Goal: Check status: Check status

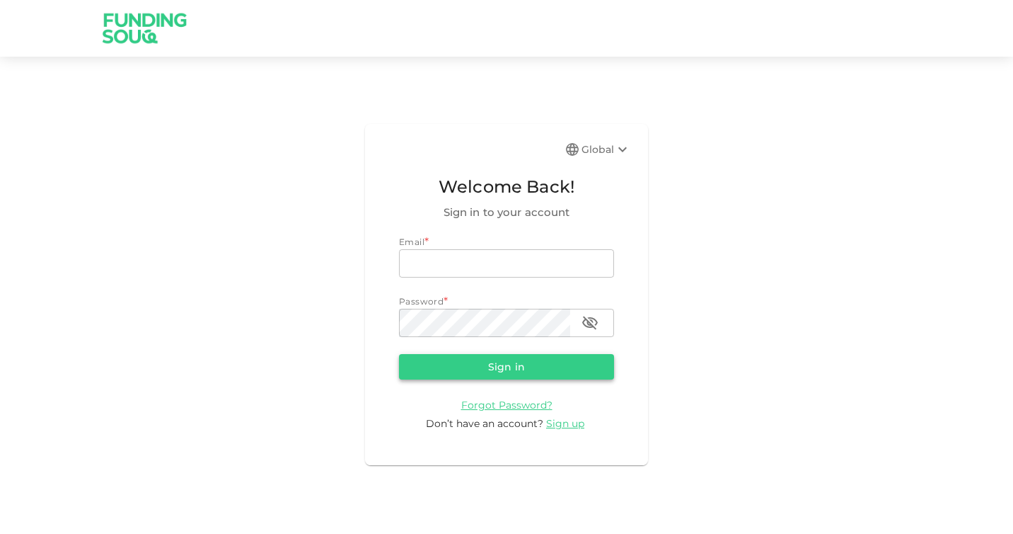
type input "[PERSON_NAME][EMAIL_ADDRESS][DOMAIN_NAME]"
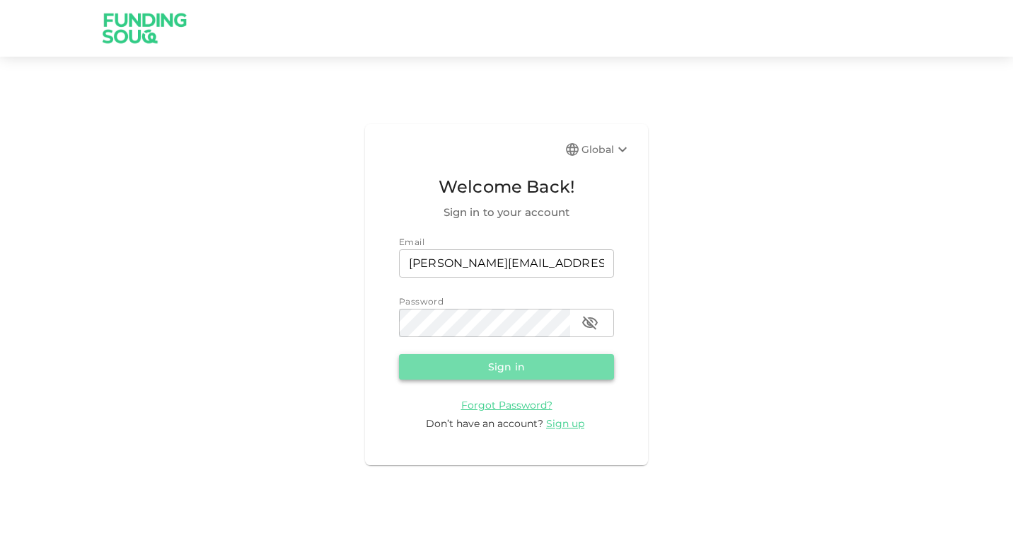
click at [549, 373] on button "Sign in" at bounding box center [506, 366] width 215 height 25
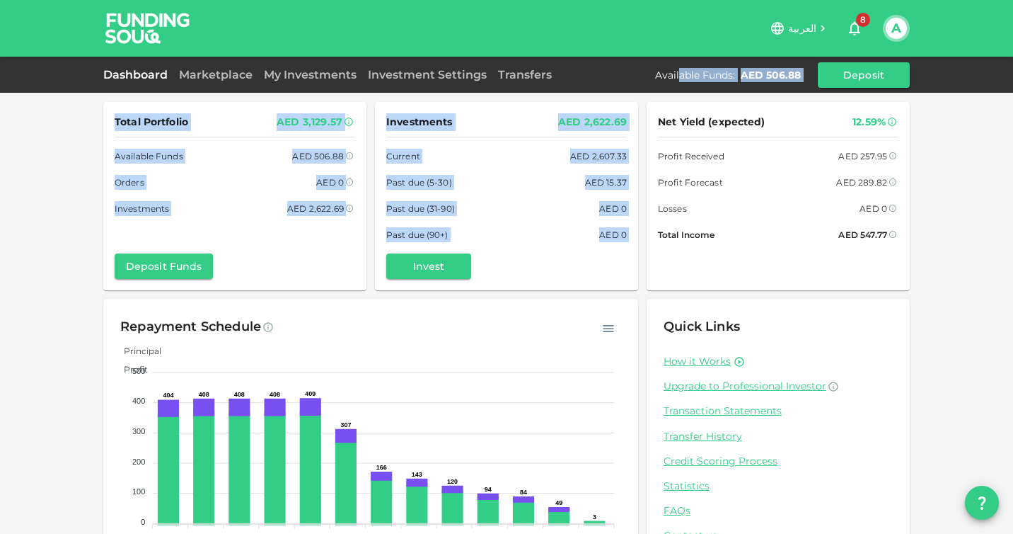
drag, startPoint x: 678, startPoint y: 78, endPoint x: 682, endPoint y: 93, distance: 16.1
click at [682, 93] on div "العربية 8 A Dashboard Marketplace My Investments Investment Settings Transfers …" at bounding box center [506, 293] width 1013 height 586
click at [337, 179] on div "AED 0" at bounding box center [330, 182] width 28 height 15
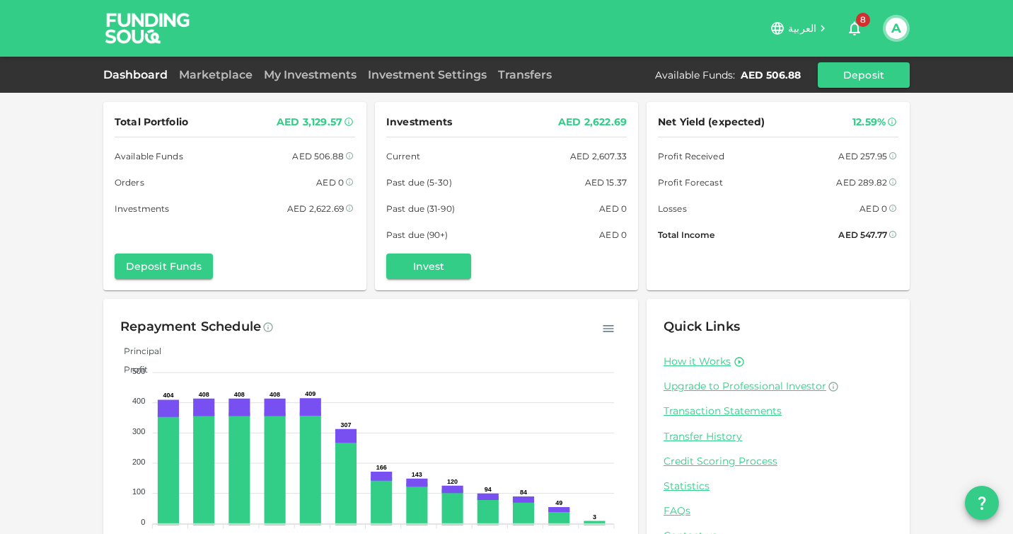
click at [323, 163] on div "Total Portfolio AED 3,129.57 Available Funds AED 506.88 Orders AED 0 Investment…" at bounding box center [235, 164] width 241 height 103
drag, startPoint x: 303, startPoint y: 124, endPoint x: 340, endPoint y: 122, distance: 37.6
click at [340, 122] on div "AED 3,129.57" at bounding box center [310, 122] width 66 height 18
drag, startPoint x: 276, startPoint y: 122, endPoint x: 344, endPoint y: 129, distance: 68.3
click at [344, 128] on div "Total Portfolio AED 3,129.57" at bounding box center [235, 122] width 241 height 18
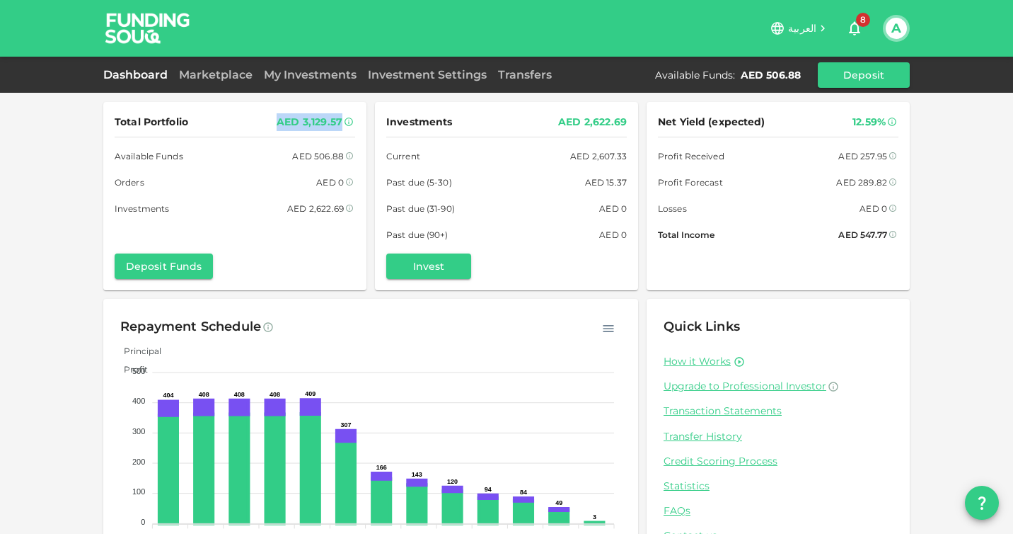
copy div "AED 3,129.57"
drag, startPoint x: 287, startPoint y: 208, endPoint x: 343, endPoint y: 210, distance: 55.9
click at [343, 210] on div "Investments AED 2,622.69" at bounding box center [235, 208] width 241 height 15
copy div "AED 2,622.69"
click at [223, 81] on div "Marketplace" at bounding box center [215, 75] width 85 height 17
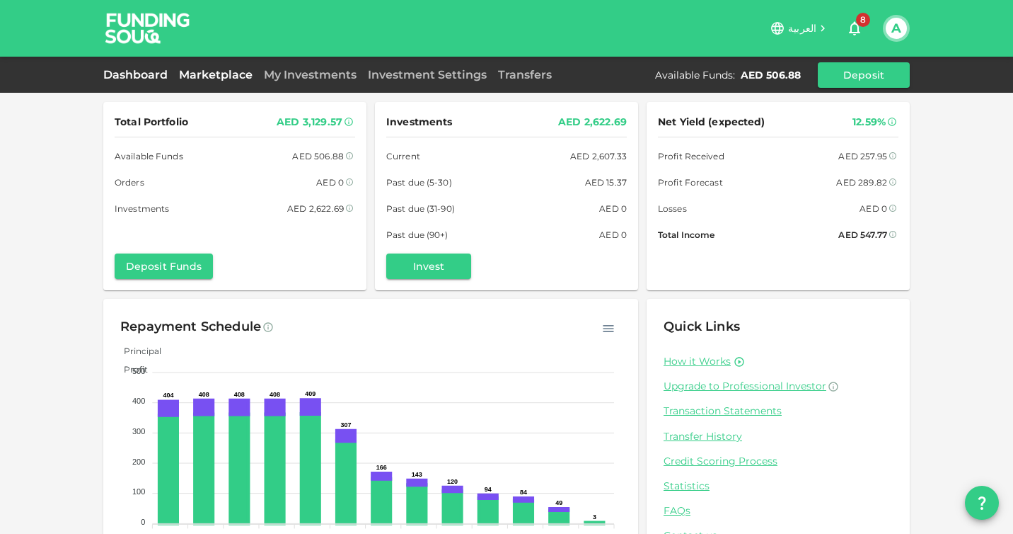
click at [207, 73] on link "Marketplace" at bounding box center [215, 74] width 85 height 13
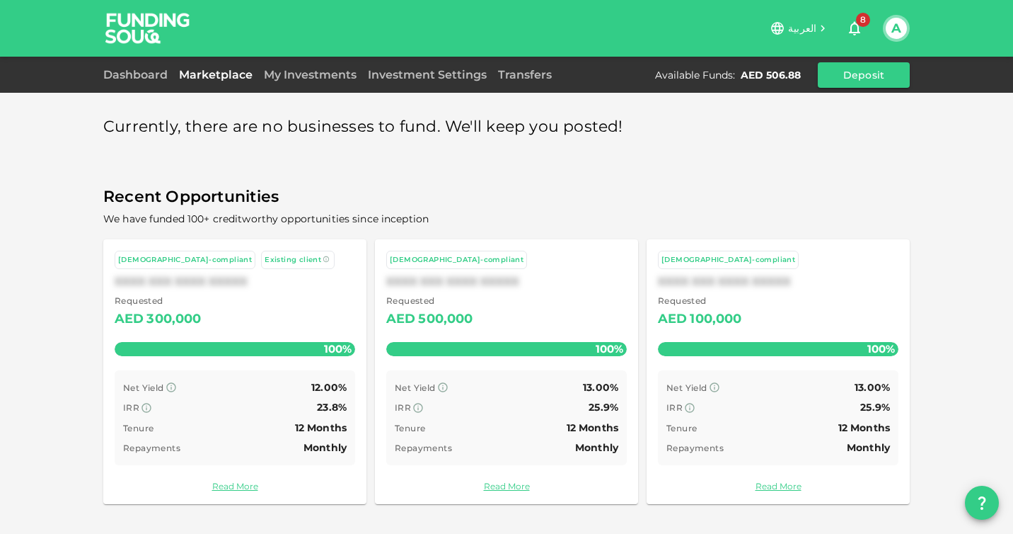
click at [146, 65] on div "Dashboard Marketplace My Investments Investment Settings Transfers Available Fu…" at bounding box center [506, 74] width 807 height 25
click at [146, 78] on link "Dashboard" at bounding box center [138, 74] width 70 height 13
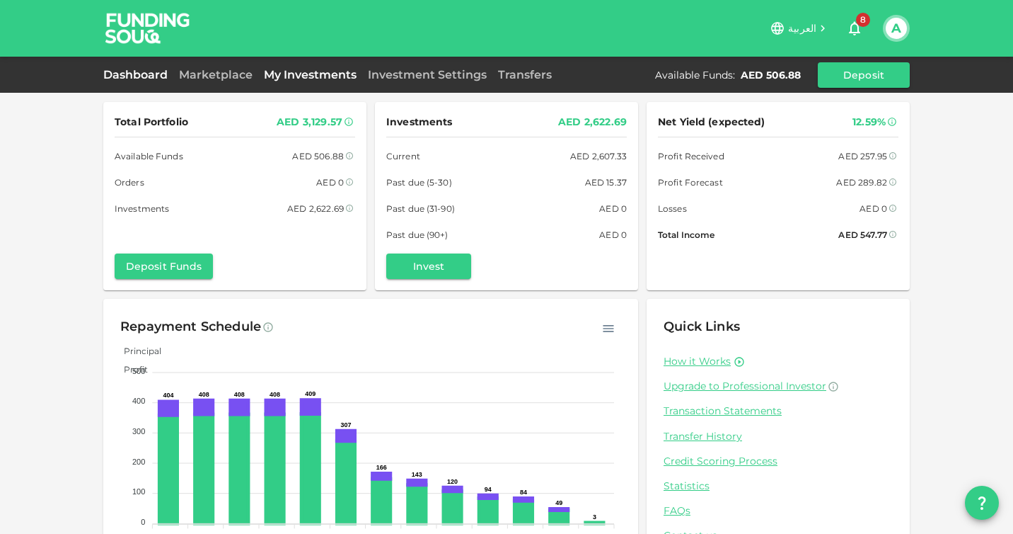
click at [297, 76] on link "My Investments" at bounding box center [310, 74] width 104 height 13
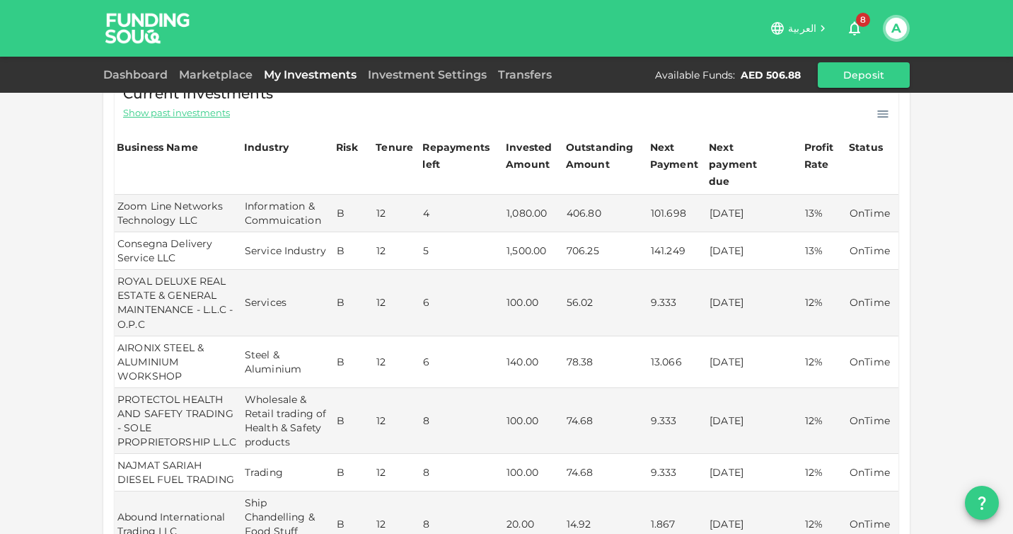
scroll to position [120, 0]
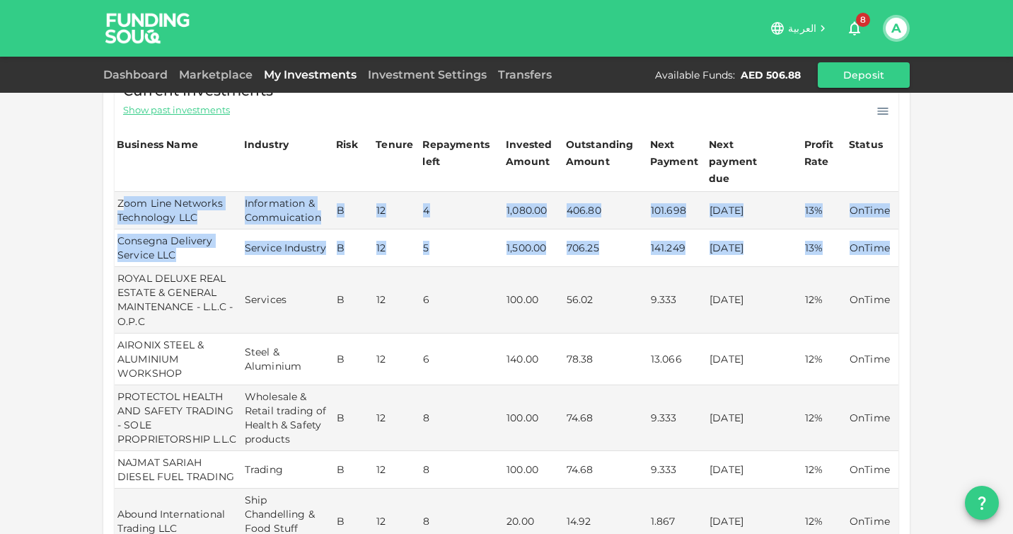
drag, startPoint x: 126, startPoint y: 192, endPoint x: 890, endPoint y: 238, distance: 765.0
click at [890, 238] on tbody "Zoom Line Networks Technology LLC Information & Commuication B 12 4 1,080.00 40…" at bounding box center [507, 429] width 784 height 474
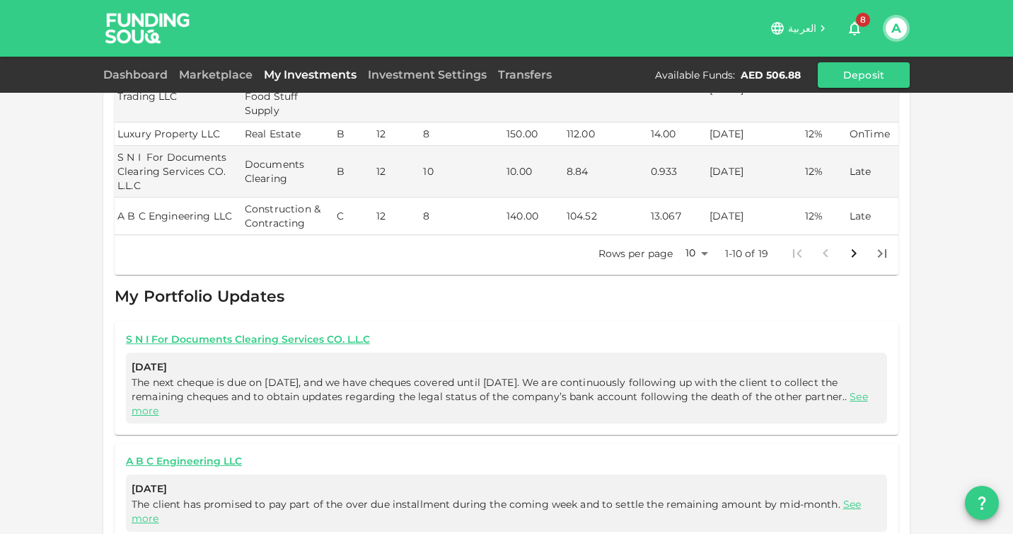
scroll to position [561, 0]
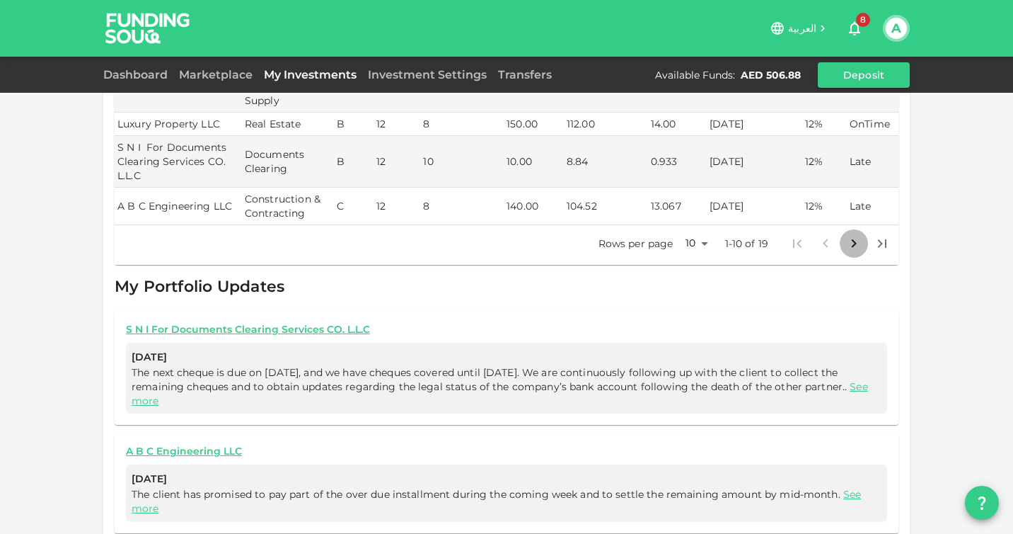
click at [853, 235] on icon "Go to next page" at bounding box center [854, 243] width 17 height 17
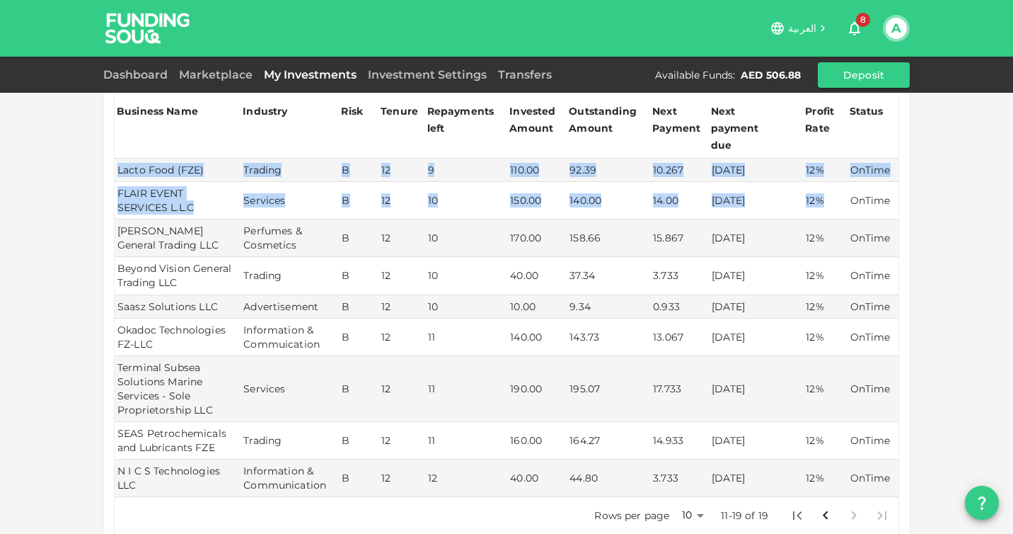
scroll to position [151, 0]
click at [819, 508] on icon "Go to previous page" at bounding box center [825, 516] width 17 height 17
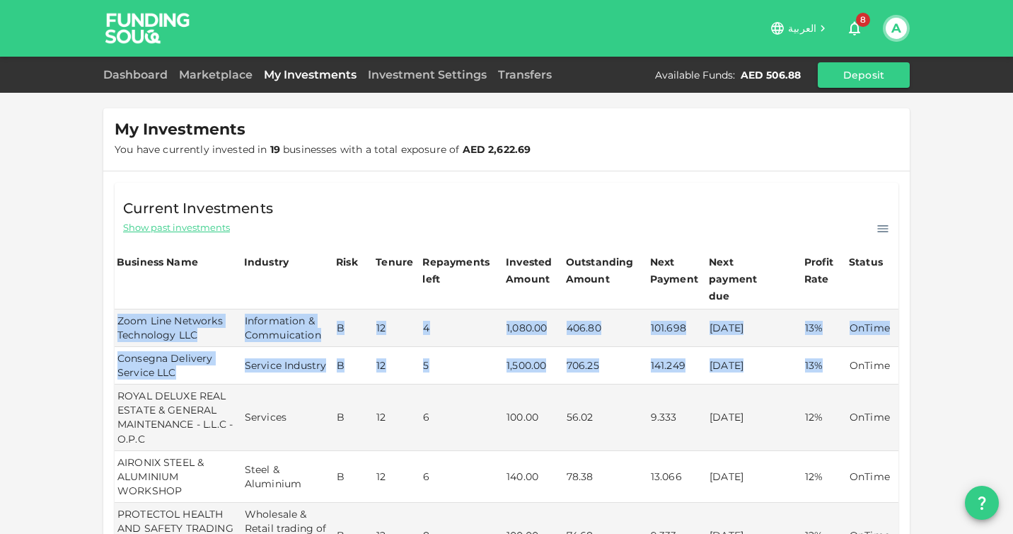
scroll to position [0, 0]
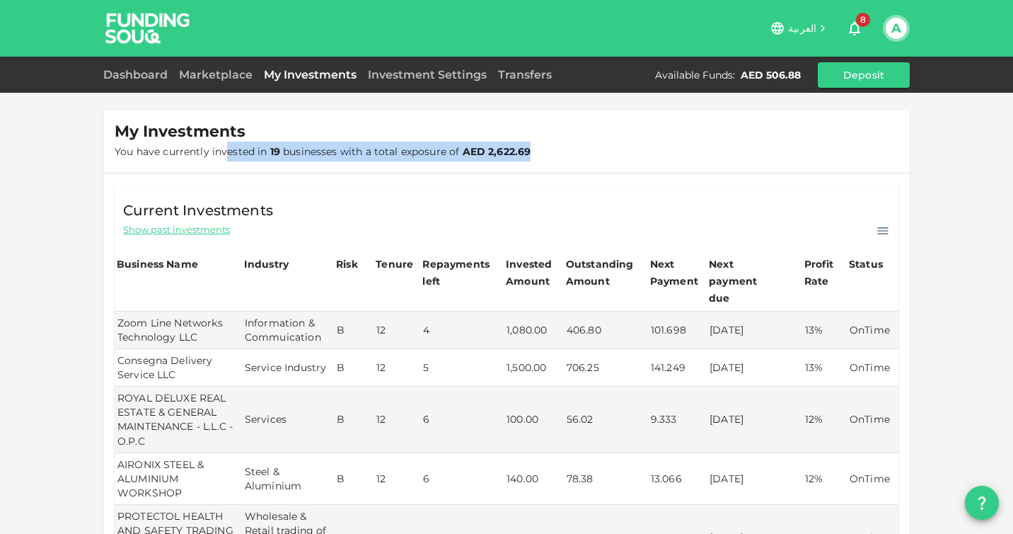
drag, startPoint x: 224, startPoint y: 150, endPoint x: 554, endPoint y: 156, distance: 330.5
click at [555, 156] on div "My Investments You have currently invested in 19 businesses with a total exposu…" at bounding box center [506, 141] width 807 height 62
click at [554, 156] on div "My Investments You have currently invested in 19 businesses with a total exposu…" at bounding box center [506, 141] width 807 height 62
drag, startPoint x: 543, startPoint y: 156, endPoint x: 105, endPoint y: 141, distance: 439.0
click at [105, 141] on div "My Investments You have currently invested in 19 businesses with a total exposu…" at bounding box center [506, 141] width 807 height 62
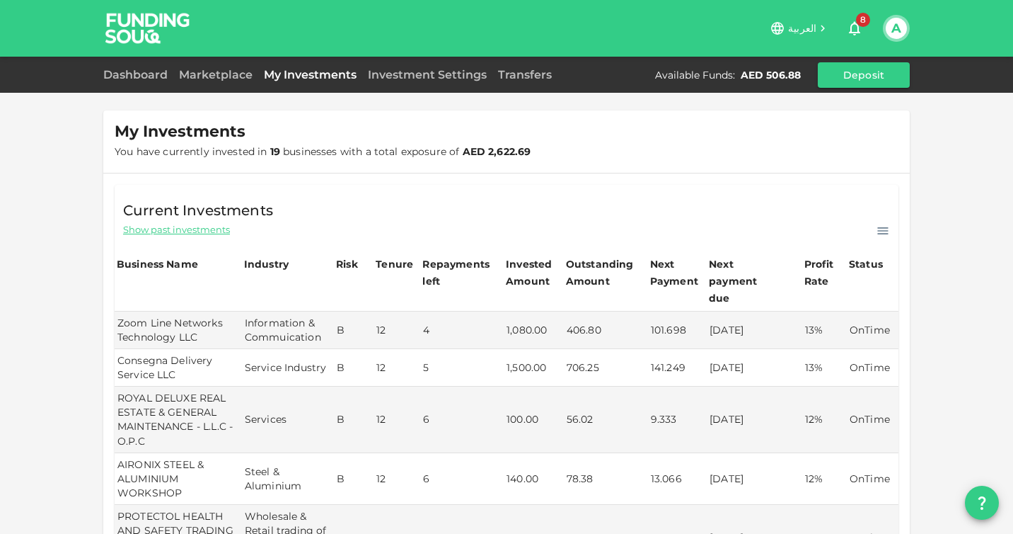
click at [108, 91] on div "Dashboard Marketplace My Investments Investment Settings Transfers Available Fu…" at bounding box center [506, 75] width 1013 height 36
click at [108, 72] on link "Dashboard" at bounding box center [138, 74] width 70 height 13
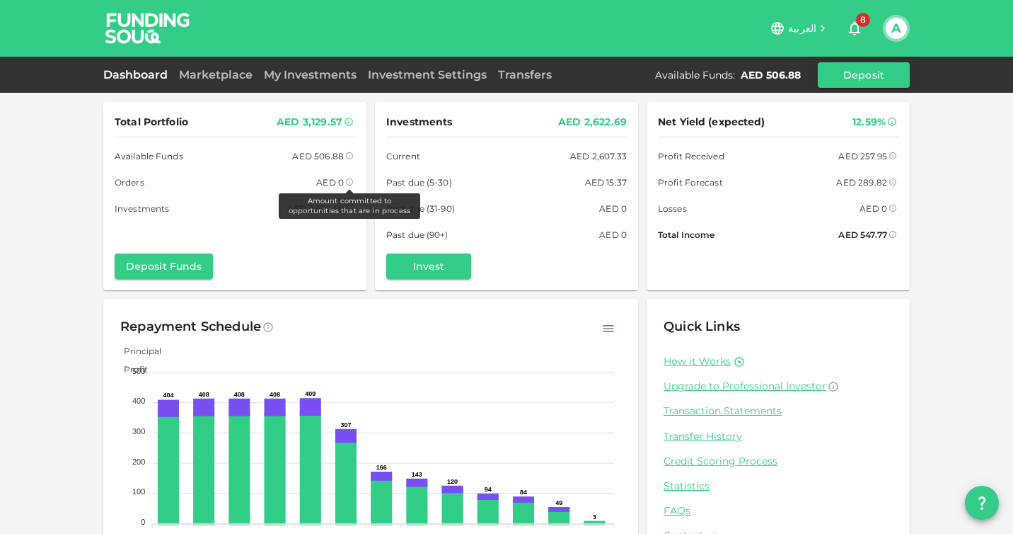
click at [348, 185] on icon at bounding box center [349, 182] width 8 height 8
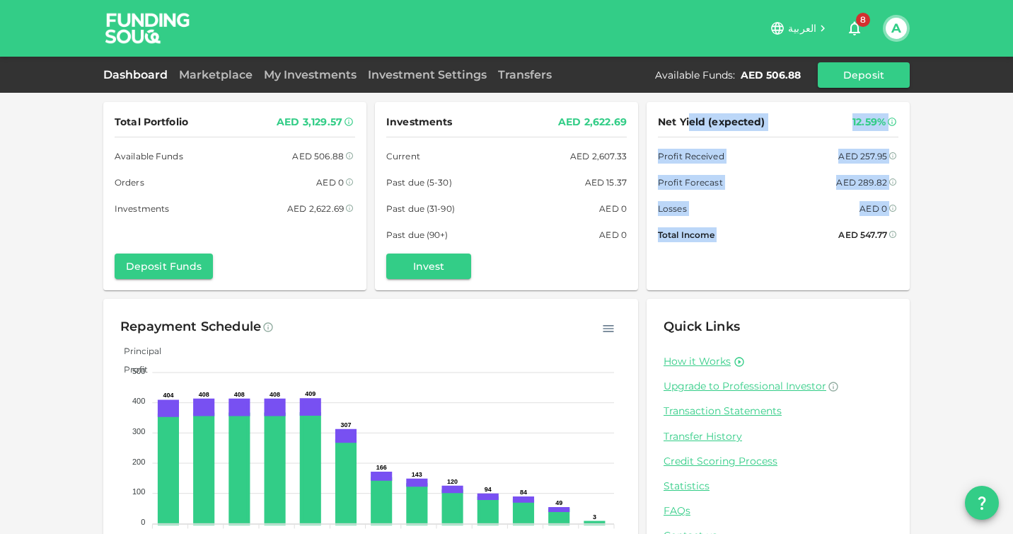
drag, startPoint x: 907, startPoint y: 235, endPoint x: 689, endPoint y: 128, distance: 242.1
click at [689, 127] on div "Net Yield (expected) 12.59% Profit Received AED 257.95 Profit Forecast AED 289.…" at bounding box center [778, 196] width 263 height 188
click at [689, 128] on span "Net Yield (expected)" at bounding box center [712, 122] width 108 height 18
drag, startPoint x: 661, startPoint y: 123, endPoint x: 969, endPoint y: 246, distance: 332.2
click at [969, 246] on div "Total Portfolio AED 3,129.57 Available Funds AED 506.88 Orders AED 0 Investment…" at bounding box center [506, 293] width 1013 height 586
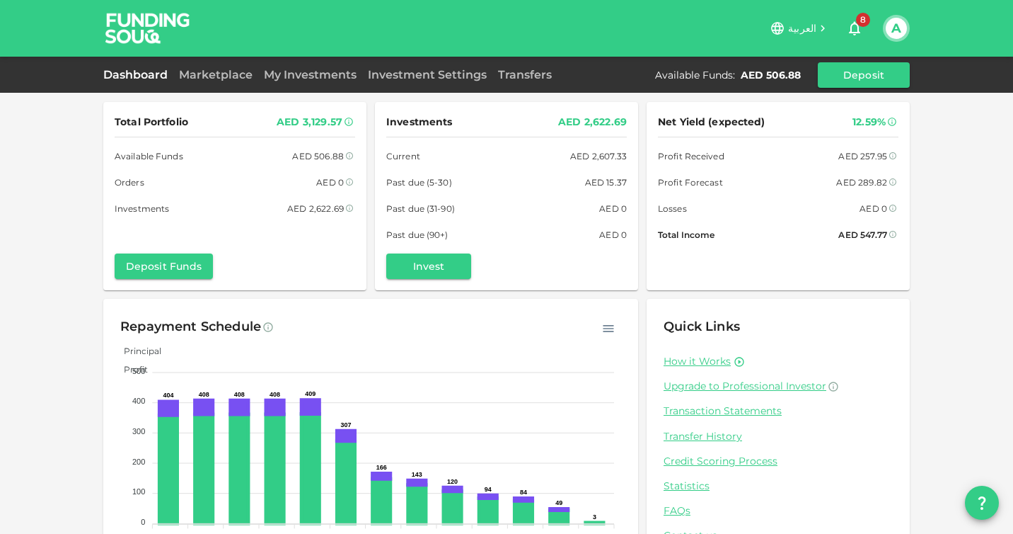
click at [969, 246] on div "Total Portfolio AED 3,129.57 Available Funds AED 506.88 Orders AED 0 Investment…" at bounding box center [506, 293] width 1013 height 586
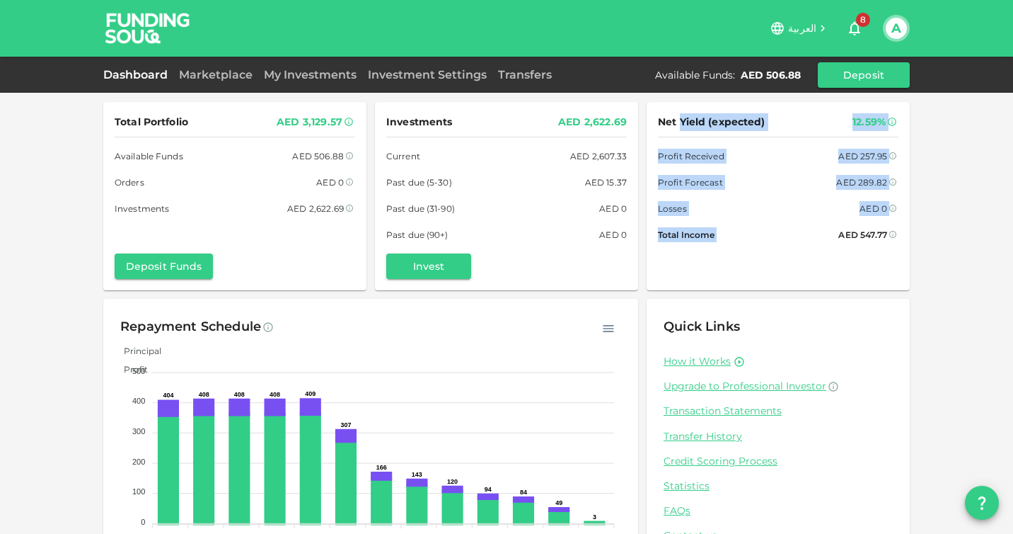
drag, startPoint x: 969, startPoint y: 246, endPoint x: 682, endPoint y: 116, distance: 315.4
click at [682, 116] on div "Total Portfolio AED 3,129.57 Available Funds AED 506.88 Orders AED 0 Investment…" at bounding box center [506, 293] width 1013 height 586
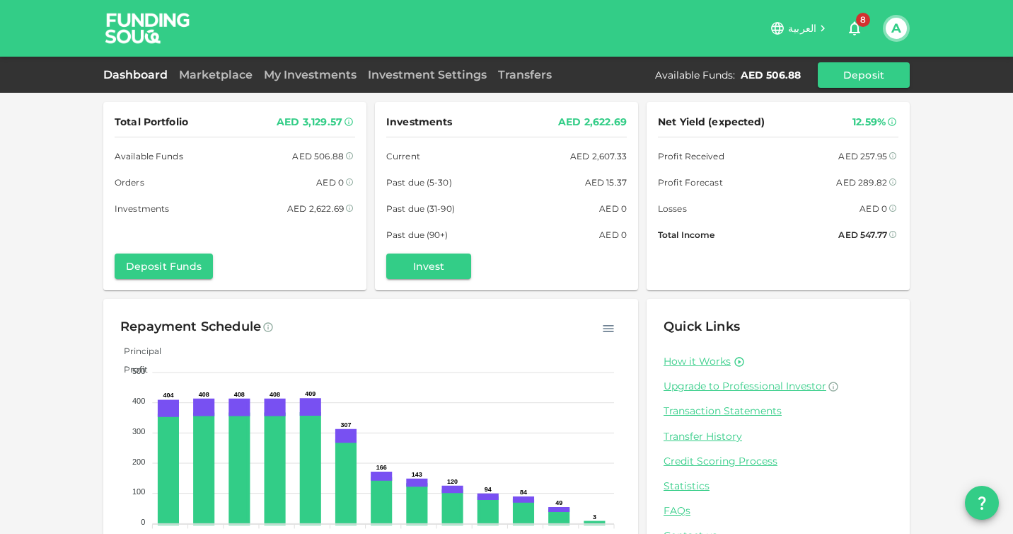
click at [675, 116] on span "Net Yield (expected)" at bounding box center [712, 122] width 108 height 18
